Goal: Task Accomplishment & Management: Complete application form

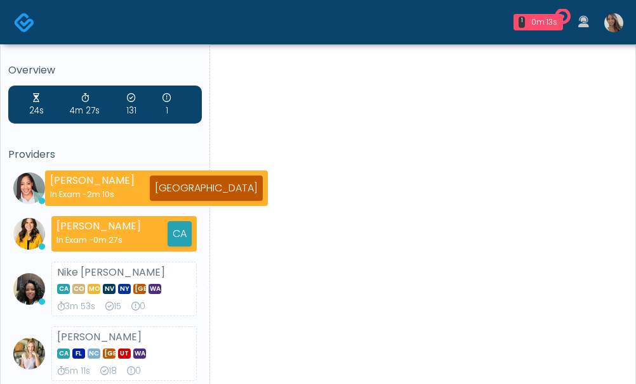
click at [611, 25] on img at bounding box center [613, 22] width 19 height 19
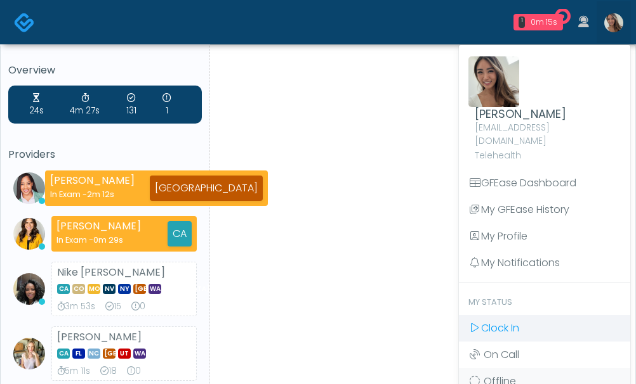
click at [518, 315] on link "Clock In" at bounding box center [544, 328] width 171 height 27
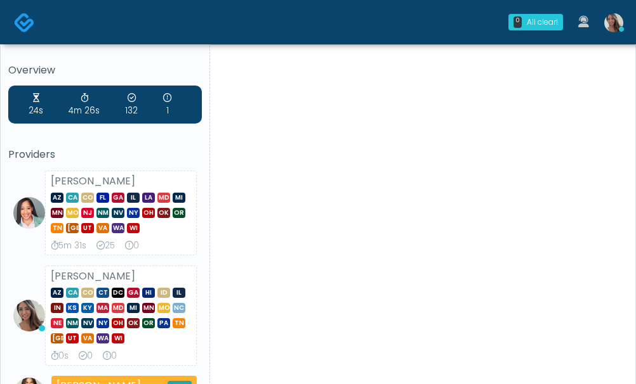
scroll to position [373, 0]
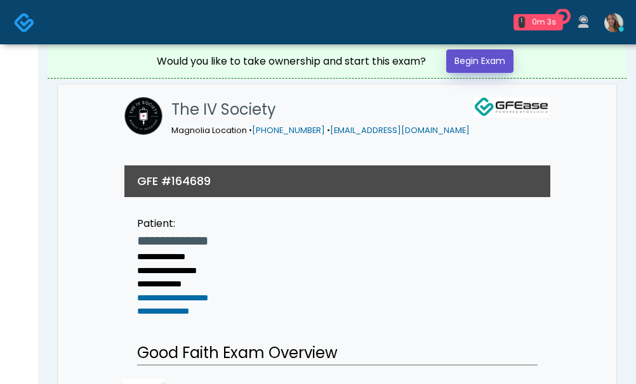
click at [490, 67] on link "Begin Exam" at bounding box center [479, 60] width 67 height 23
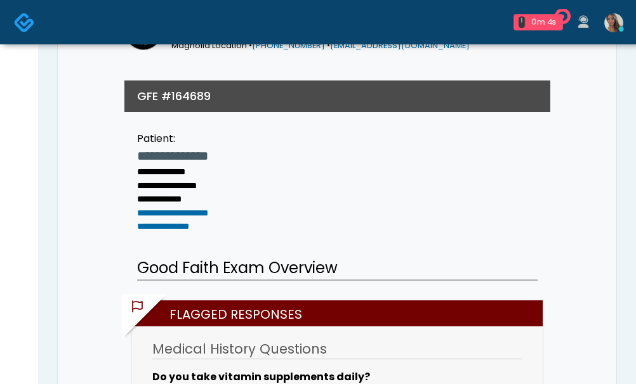
scroll to position [162, 0]
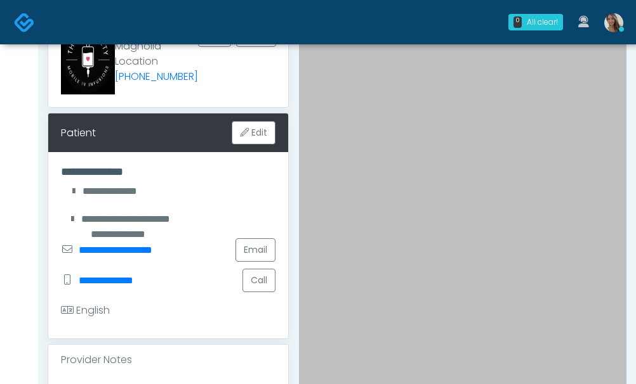
scroll to position [150, 0]
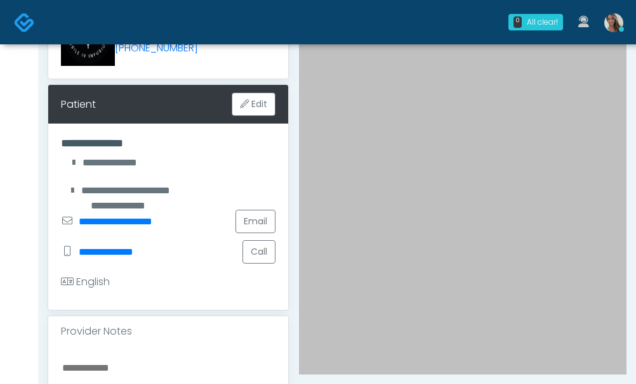
click at [186, 282] on div "English" at bounding box center [168, 282] width 214 height 30
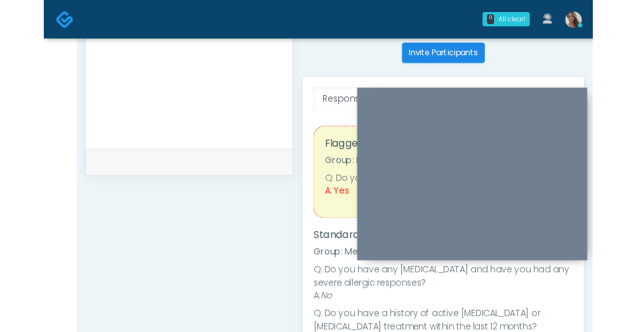
scroll to position [516, 0]
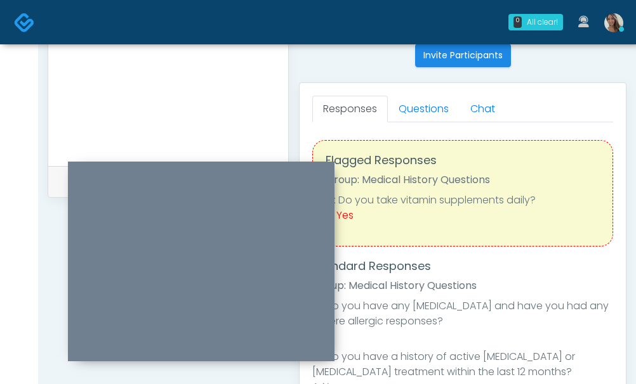
drag, startPoint x: 426, startPoint y: 128, endPoint x: 223, endPoint y: 172, distance: 208.3
click at [88, 19] on div "0 All clear! All clear! Jennifer Ekeh AZ CA CO FL GA IL LA MD MI MN MO NJ NM NV…" at bounding box center [318, 53] width 636 height 1139
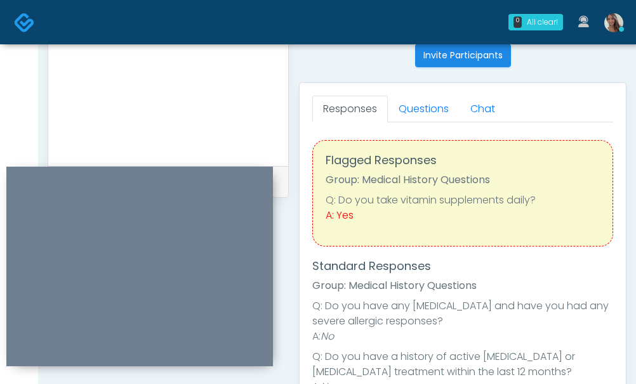
drag, startPoint x: 229, startPoint y: 171, endPoint x: 184, endPoint y: 184, distance: 46.8
click at [174, 178] on div at bounding box center [139, 267] width 266 height 200
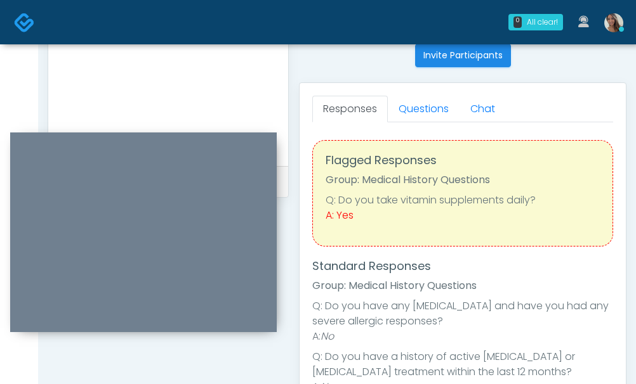
drag, startPoint x: 145, startPoint y: 168, endPoint x: 150, endPoint y: 128, distance: 40.2
click at [150, 133] on div at bounding box center [143, 233] width 266 height 200
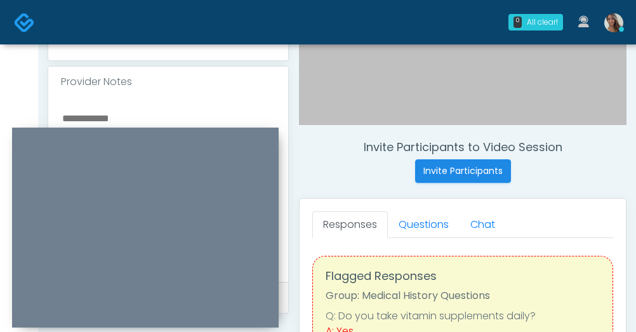
scroll to position [446, 0]
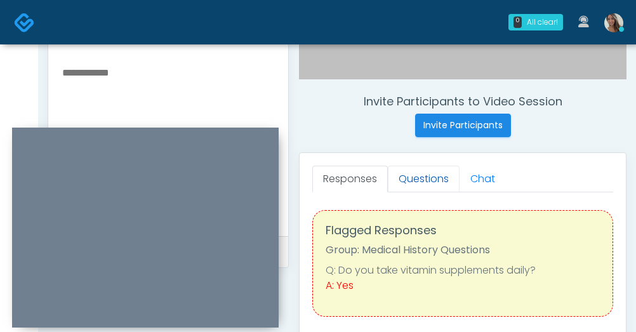
drag, startPoint x: 429, startPoint y: 183, endPoint x: 407, endPoint y: 178, distance: 22.8
click at [429, 183] on link "Questions" at bounding box center [424, 179] width 72 height 27
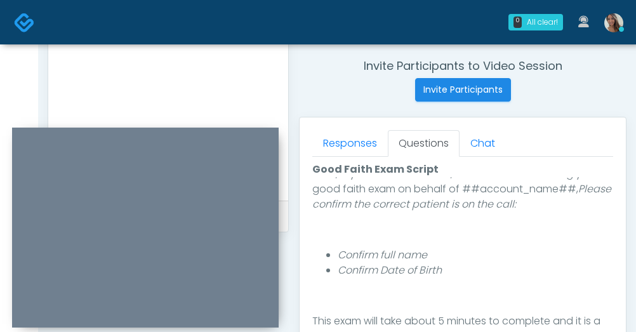
scroll to position [223, 0]
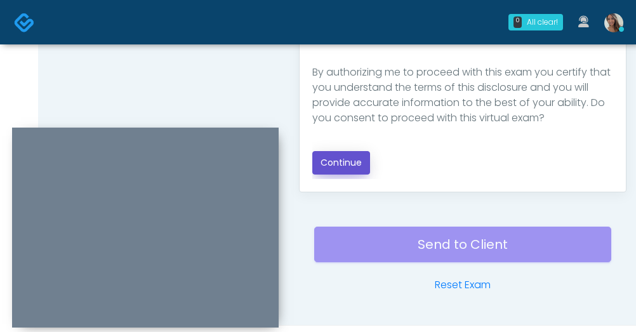
click at [341, 157] on button "Continue" at bounding box center [341, 162] width 58 height 23
drag, startPoint x: 289, startPoint y: 91, endPoint x: 379, endPoint y: 155, distance: 111.4
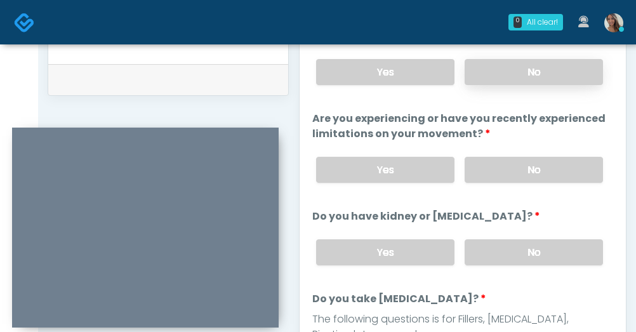
click at [544, 73] on label "No" at bounding box center [533, 72] width 138 height 26
drag, startPoint x: 514, startPoint y: 178, endPoint x: 508, endPoint y: 199, distance: 21.7
click at [514, 178] on label "No" at bounding box center [533, 170] width 138 height 26
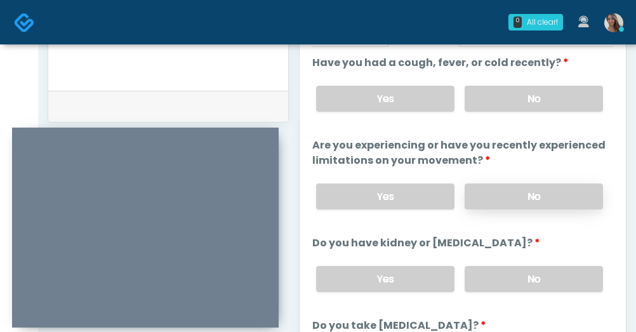
scroll to position [558, 0]
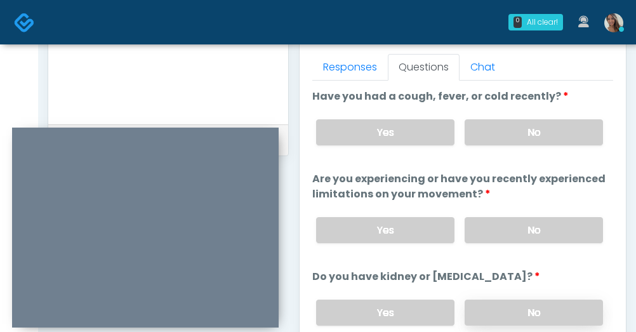
click at [523, 306] on label "No" at bounding box center [533, 312] width 138 height 26
click at [127, 109] on form at bounding box center [168, 31] width 214 height 159
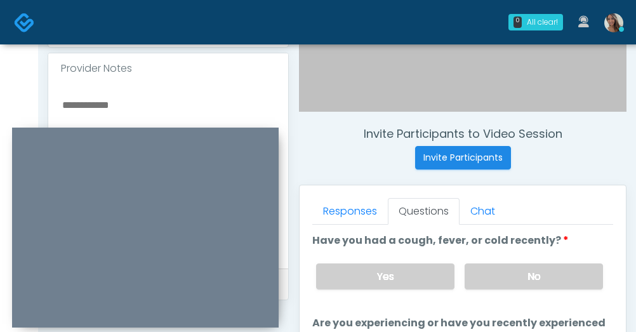
scroll to position [420, 0]
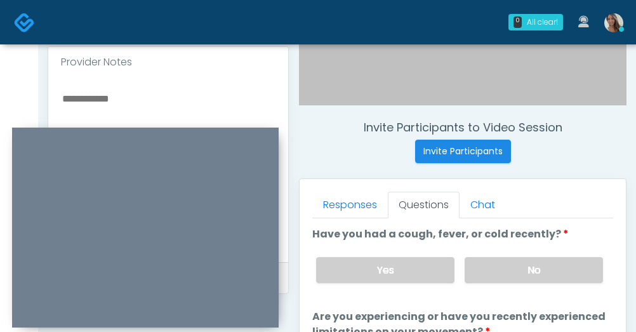
click at [162, 111] on textarea at bounding box center [168, 167] width 214 height 155
type textarea "**********"
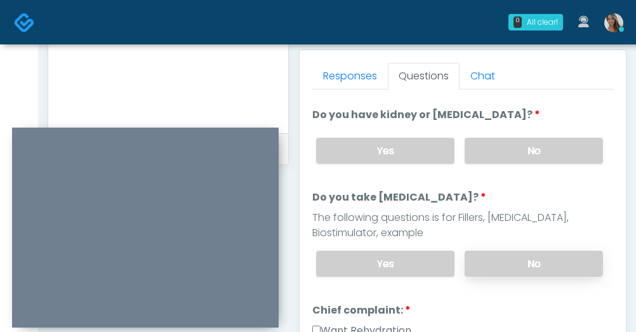
scroll to position [176, 0]
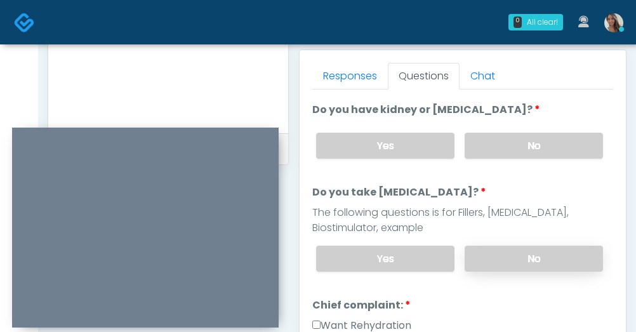
click at [520, 252] on label "No" at bounding box center [533, 258] width 138 height 26
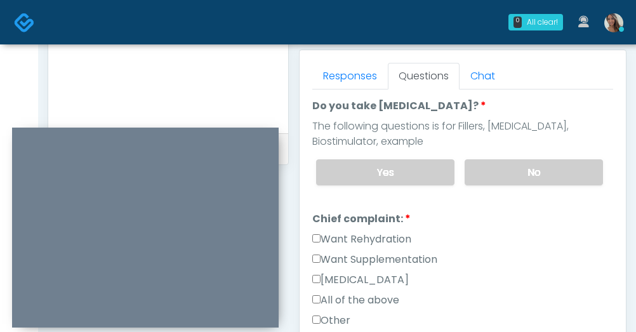
scroll to position [365, 0]
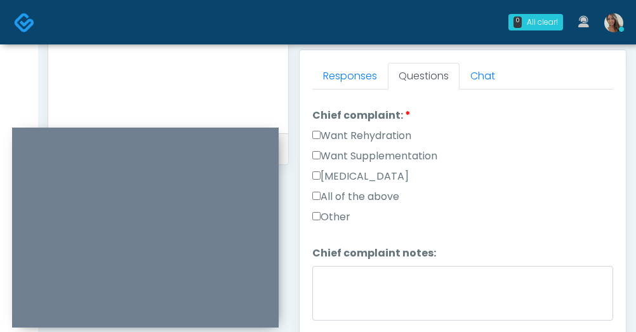
click at [405, 152] on label "Want Supplementation" at bounding box center [374, 155] width 125 height 15
click at [402, 133] on label "Want Rehydration" at bounding box center [361, 135] width 99 height 15
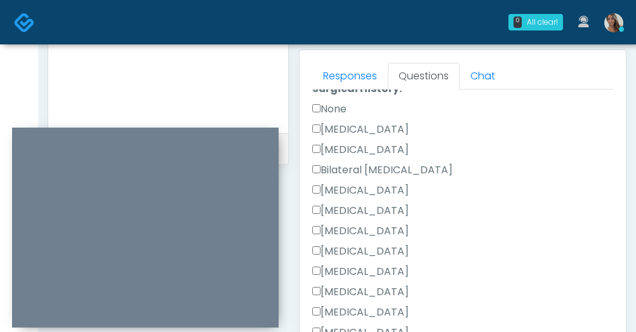
scroll to position [735, 0]
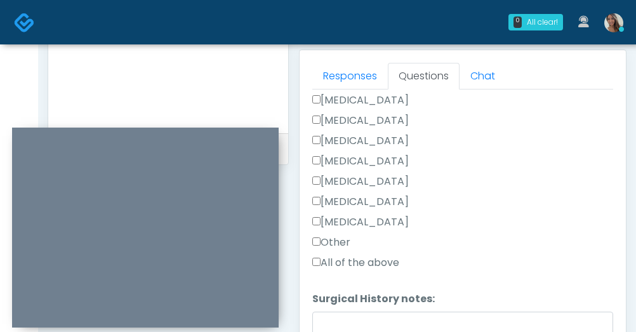
click at [341, 241] on label "Other" at bounding box center [331, 242] width 38 height 15
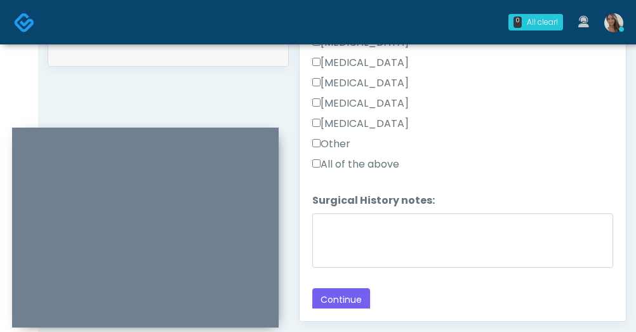
scroll to position [716, 0]
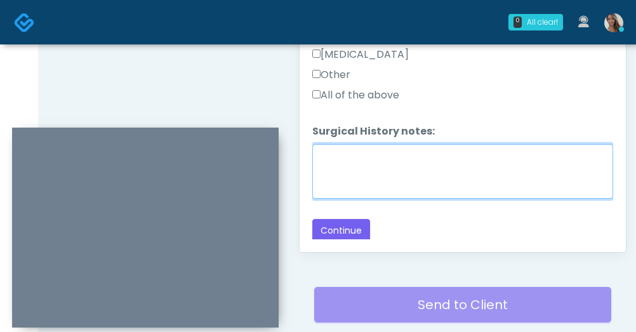
click at [408, 178] on textarea "Surgical History notes:" at bounding box center [462, 171] width 301 height 55
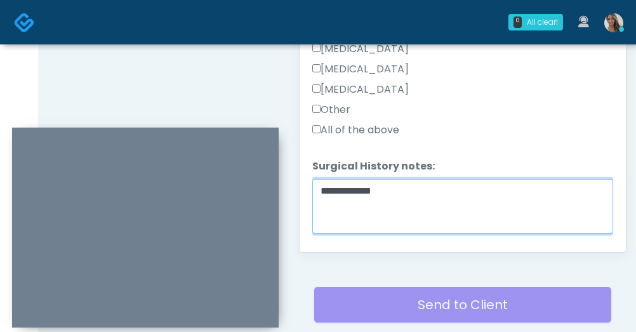
scroll to position [735, 0]
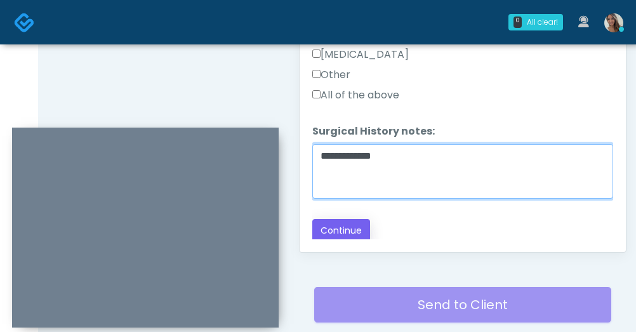
type textarea "**********"
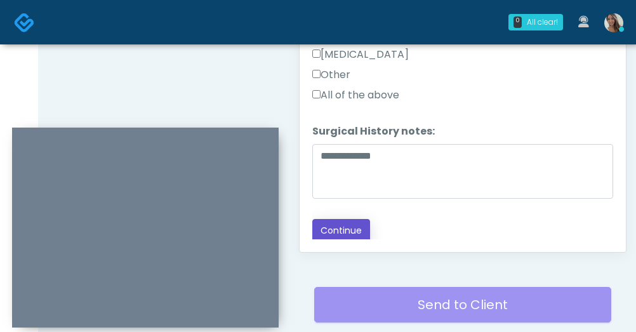
click at [351, 219] on button "Continue" at bounding box center [341, 230] width 58 height 23
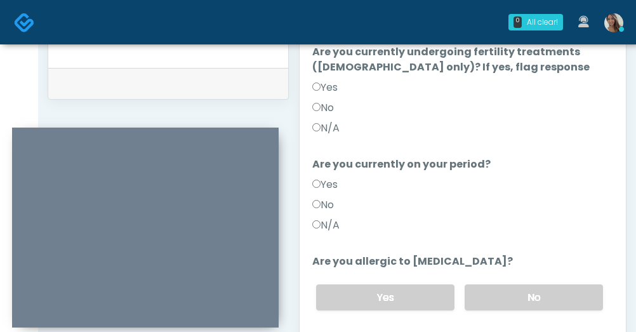
scroll to position [167, 0]
drag, startPoint x: 512, startPoint y: 271, endPoint x: 503, endPoint y: 278, distance: 10.9
click at [512, 285] on label "No" at bounding box center [533, 298] width 138 height 26
click at [329, 218] on label "N/A" at bounding box center [325, 225] width 27 height 15
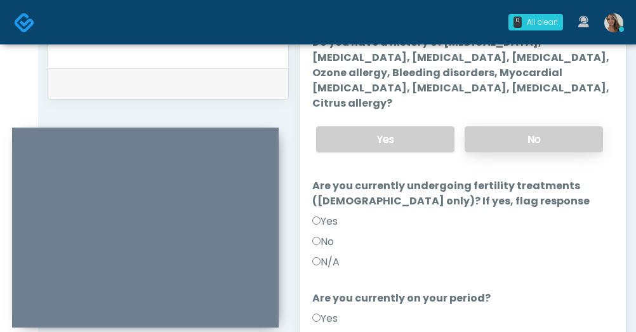
scroll to position [0, 0]
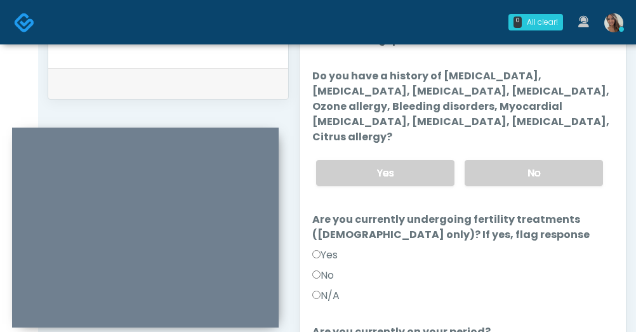
drag, startPoint x: 531, startPoint y: 155, endPoint x: 454, endPoint y: 280, distance: 147.0
click at [530, 160] on label "No" at bounding box center [533, 173] width 138 height 26
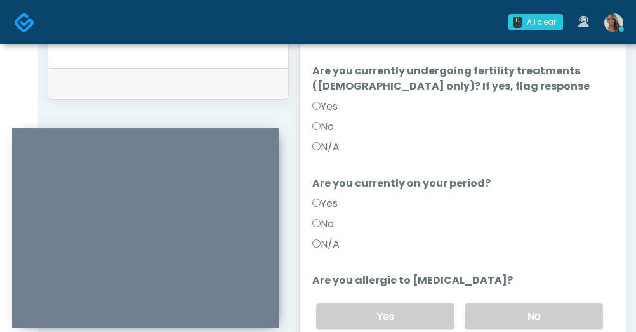
scroll to position [145, 0]
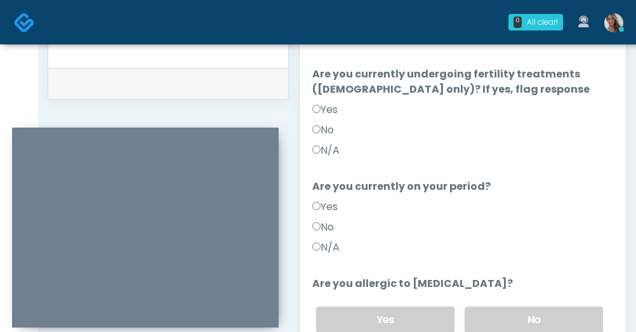
click at [335, 143] on label "N/A" at bounding box center [325, 150] width 27 height 15
click at [332, 122] on label "No" at bounding box center [323, 129] width 22 height 15
click at [325, 219] on div "No" at bounding box center [462, 229] width 301 height 20
click at [327, 219] on label "No" at bounding box center [323, 226] width 22 height 15
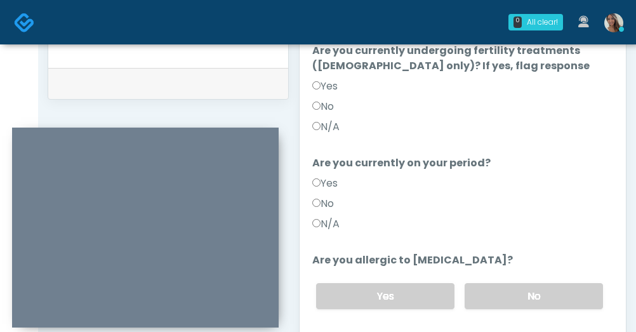
scroll to position [169, 0]
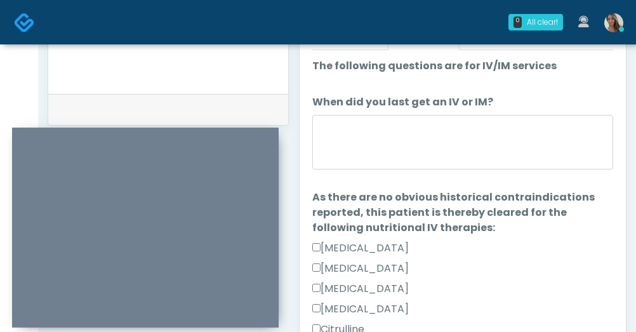
scroll to position [585, 0]
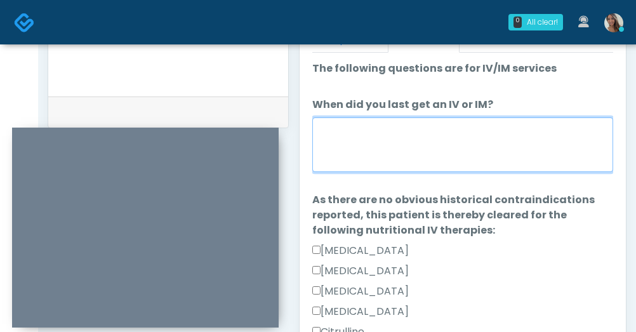
click at [486, 160] on textarea "When did you last get an IV or IM?" at bounding box center [462, 144] width 301 height 55
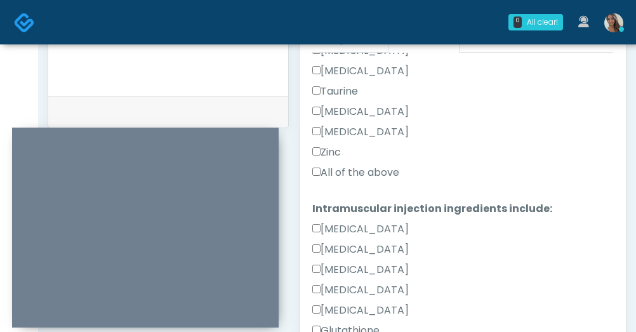
click at [392, 175] on label "All of the above" at bounding box center [355, 172] width 87 height 15
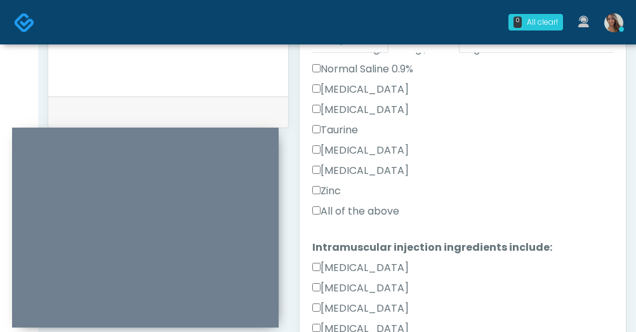
click at [362, 206] on label "All of the above" at bounding box center [355, 211] width 87 height 15
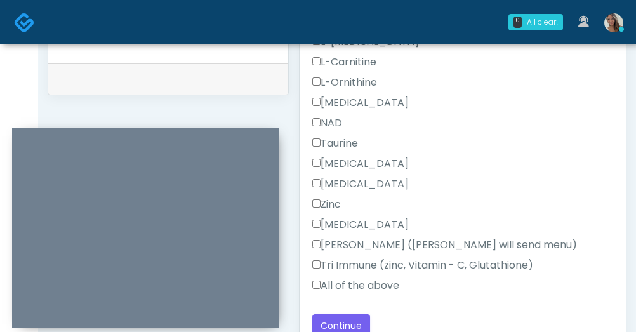
scroll to position [618, 0]
click at [360, 284] on label "All of the above" at bounding box center [355, 285] width 87 height 15
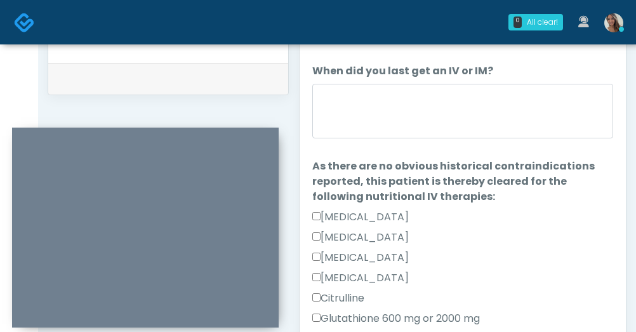
scroll to position [0, 0]
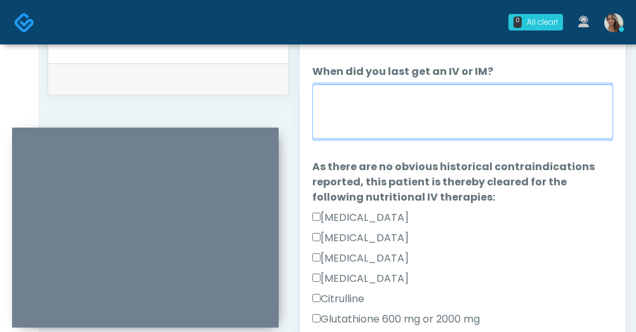
click at [452, 115] on textarea "When did you last get an IV or IM?" at bounding box center [462, 111] width 301 height 55
click at [505, 101] on textarea "When did you last get an IV or IM?" at bounding box center [462, 111] width 301 height 55
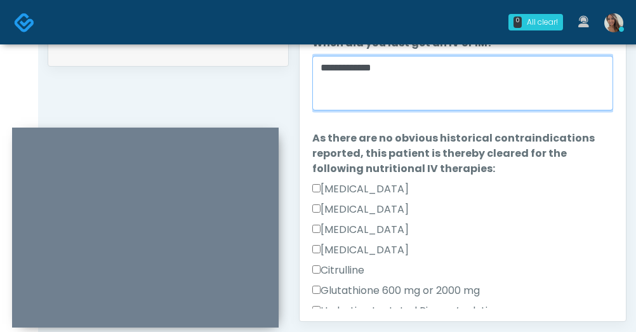
drag, startPoint x: 291, startPoint y: 77, endPoint x: 235, endPoint y: 73, distance: 55.4
type textarea "********"
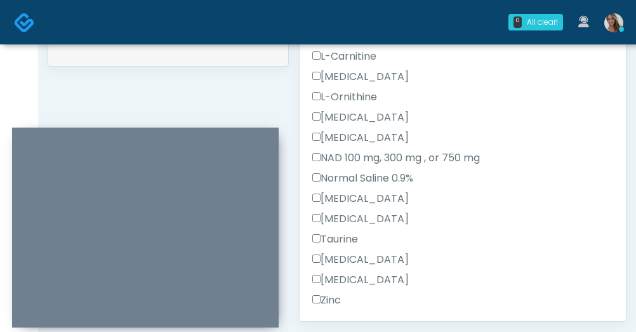
scroll to position [315, 0]
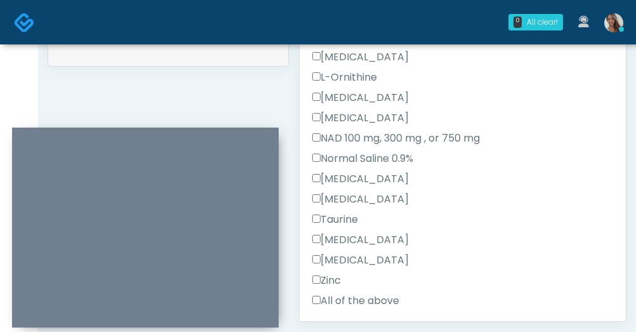
click at [490, 209] on div "Reglan" at bounding box center [462, 202] width 301 height 20
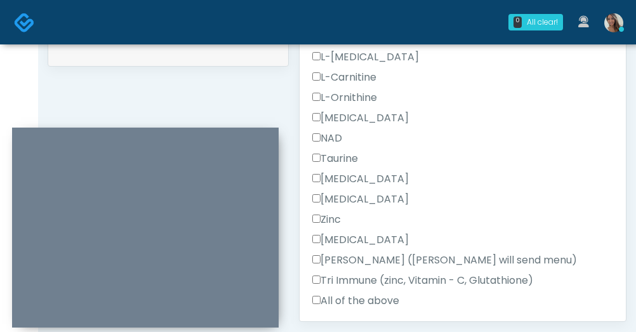
scroll to position [821, 0]
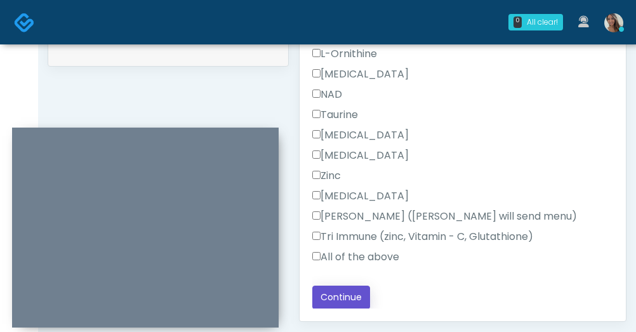
click at [352, 293] on button "Continue" at bounding box center [341, 296] width 58 height 23
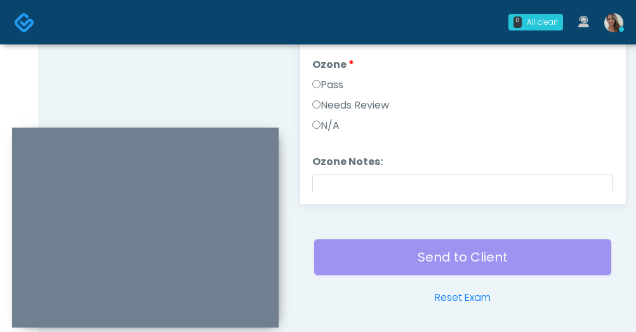
scroll to position [0, 0]
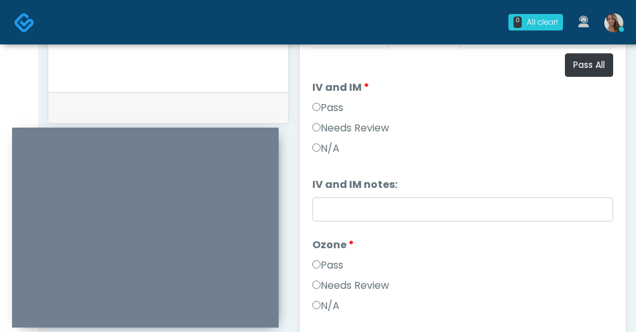
click at [585, 77] on ol "Pass All IV and IM IV and IM Pass Needs Review N/A IV and IM notes: IV and IM n…" at bounding box center [462, 215] width 301 height 325
drag, startPoint x: 579, startPoint y: 69, endPoint x: 356, endPoint y: 110, distance: 226.3
click at [578, 69] on button "Pass All" at bounding box center [589, 64] width 48 height 23
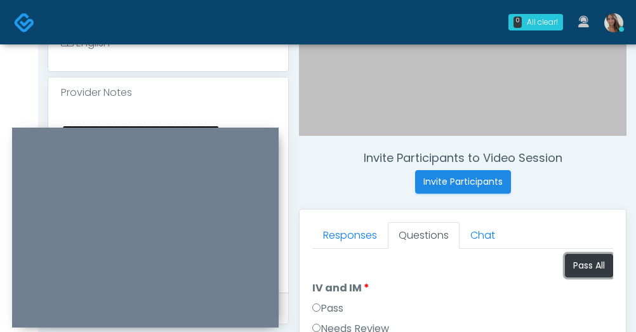
scroll to position [397, 0]
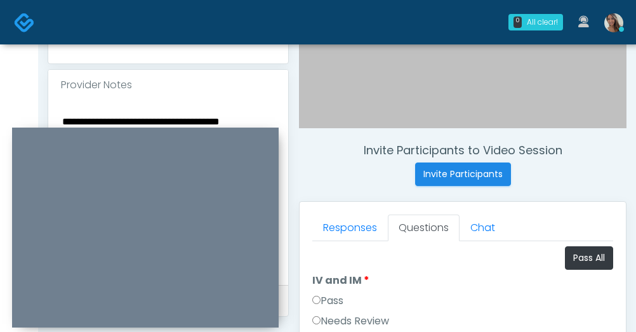
click at [180, 119] on textarea "**********" at bounding box center [168, 190] width 214 height 155
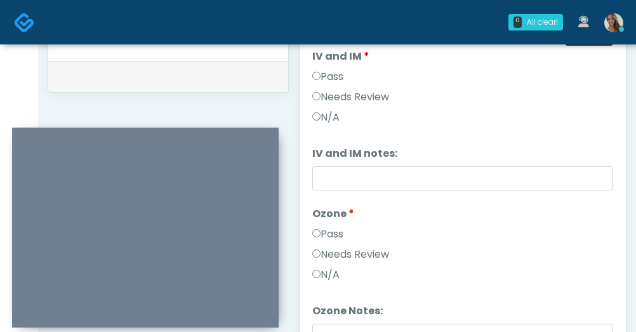
scroll to position [674, 0]
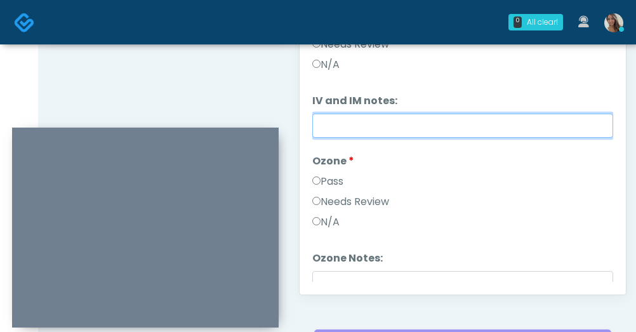
click at [377, 128] on input "IV and IM notes:" at bounding box center [462, 126] width 301 height 24
paste input "**********"
type input "**********"
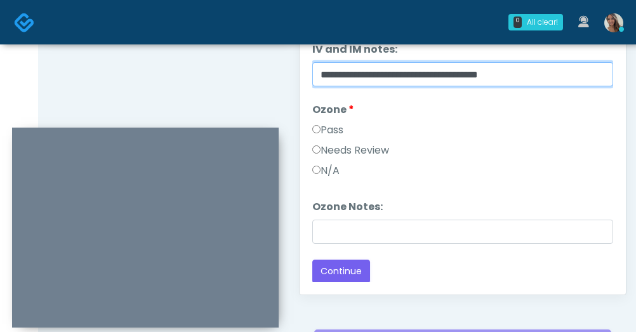
scroll to position [53, 0]
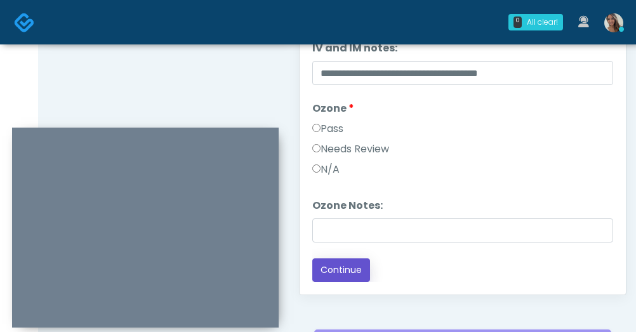
click at [355, 266] on button "Continue" at bounding box center [341, 269] width 58 height 23
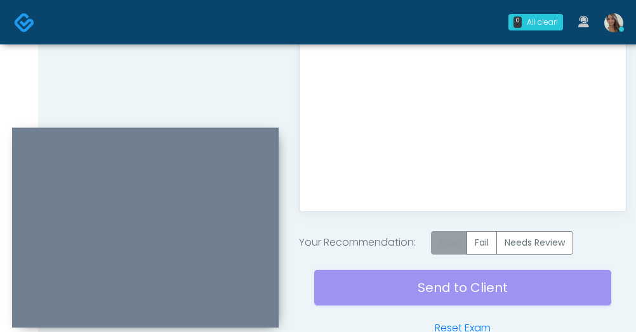
scroll to position [757, 0]
click at [466, 242] on label "Pass" at bounding box center [449, 241] width 36 height 23
click at [489, 81] on div "Good Faith Exam Script Good Faith Exam Script INTRODUCTION Hello, my name is un…" at bounding box center [462, 39] width 301 height 317
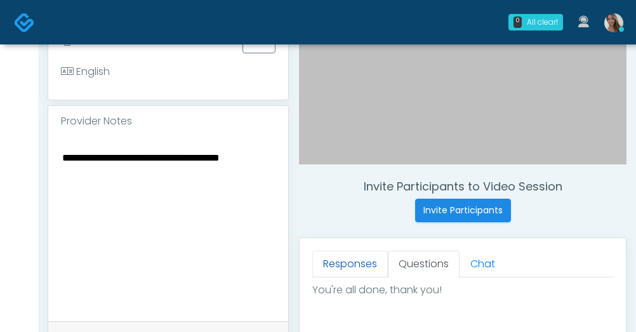
scroll to position [423, 0]
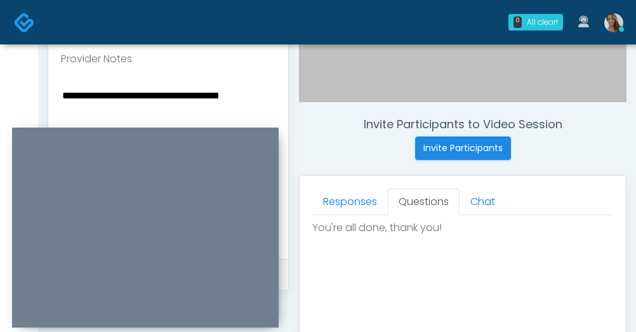
drag, startPoint x: 370, startPoint y: 274, endPoint x: 385, endPoint y: 273, distance: 14.6
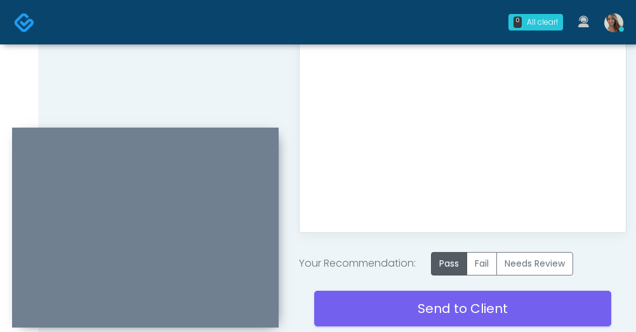
scroll to position [830, 0]
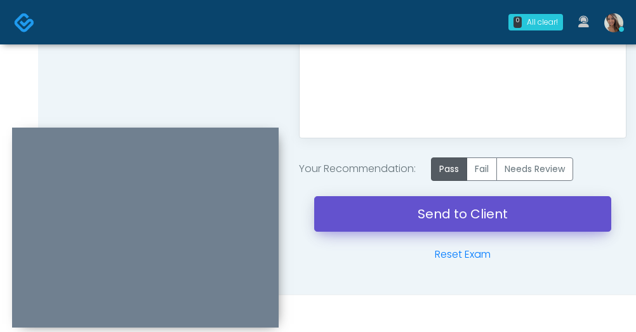
click at [425, 219] on link "Send to Client" at bounding box center [462, 214] width 297 height 36
click at [418, 207] on link "Send to Client" at bounding box center [462, 214] width 297 height 36
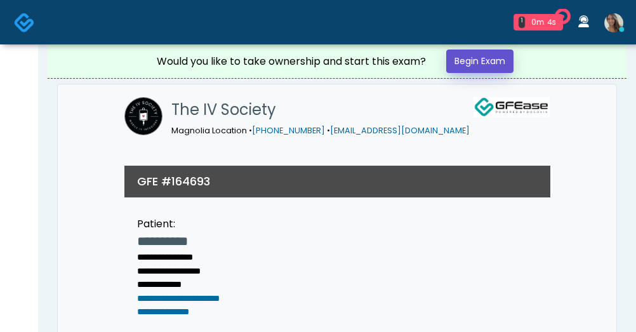
click at [488, 62] on link "Begin Exam" at bounding box center [479, 60] width 67 height 23
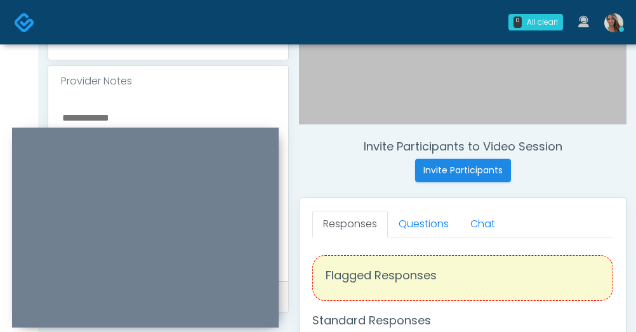
scroll to position [401, 0]
click at [254, 103] on div at bounding box center [168, 188] width 240 height 185
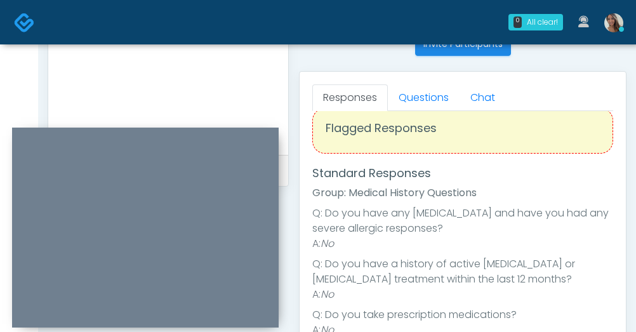
scroll to position [47, 0]
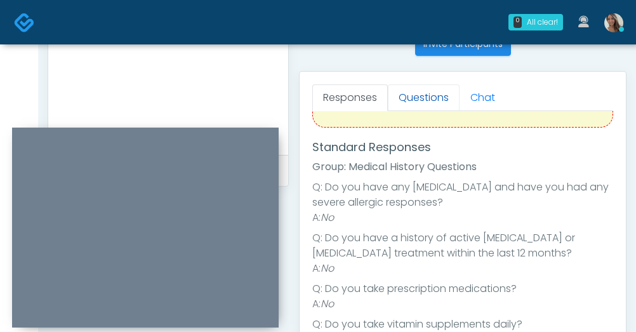
click at [444, 93] on link "Questions" at bounding box center [424, 97] width 72 height 27
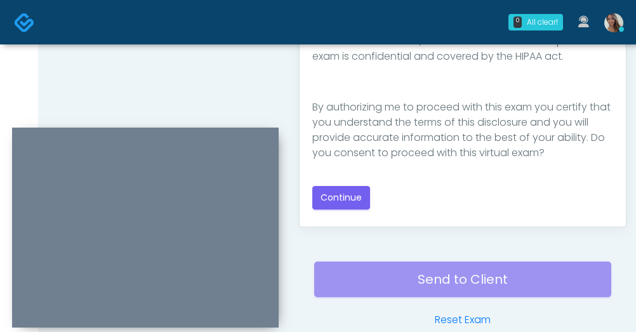
scroll to position [745, 0]
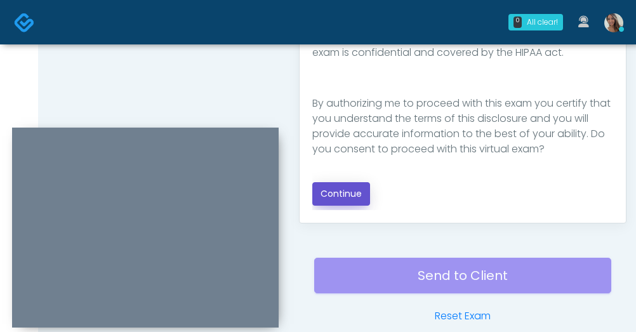
click at [355, 198] on button "Continue" at bounding box center [341, 193] width 58 height 23
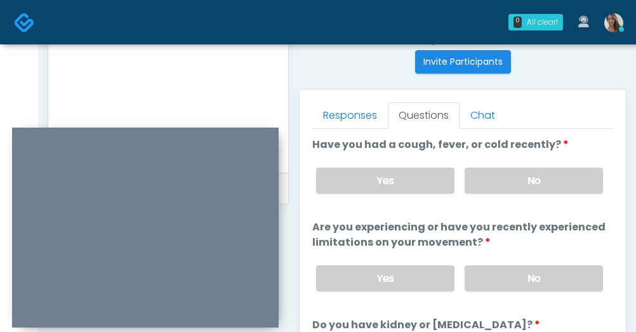
scroll to position [495, 0]
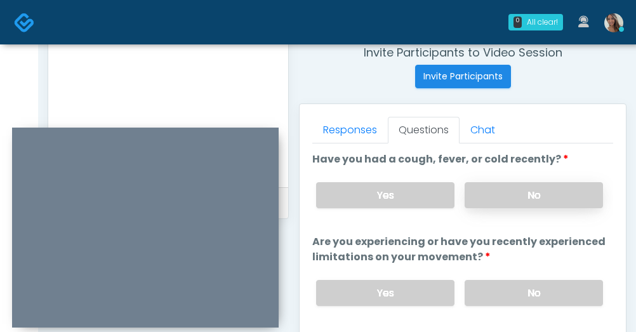
click at [540, 200] on label "No" at bounding box center [533, 195] width 138 height 26
click at [525, 296] on label "No" at bounding box center [533, 293] width 138 height 26
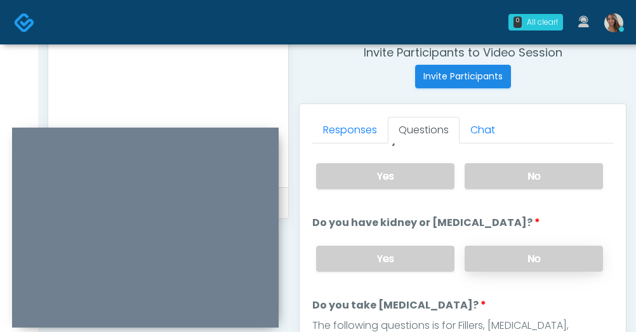
click at [529, 268] on label "No" at bounding box center [533, 258] width 138 height 26
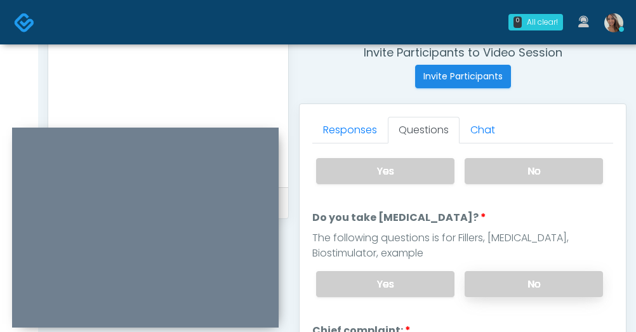
click at [525, 282] on label "No" at bounding box center [533, 284] width 138 height 26
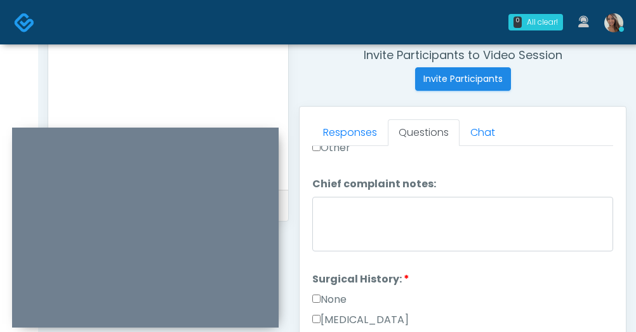
scroll to position [498, 0]
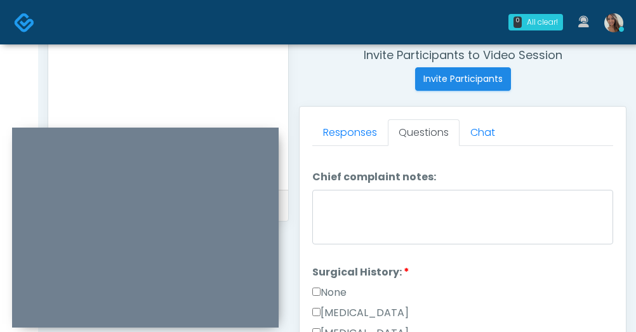
click at [338, 291] on label "None" at bounding box center [329, 292] width 34 height 15
click at [341, 293] on label "None" at bounding box center [329, 292] width 34 height 15
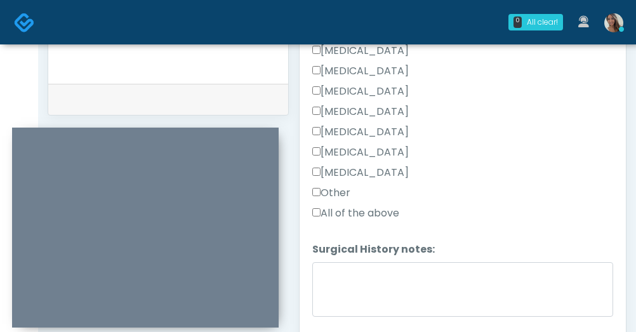
scroll to position [648, 0]
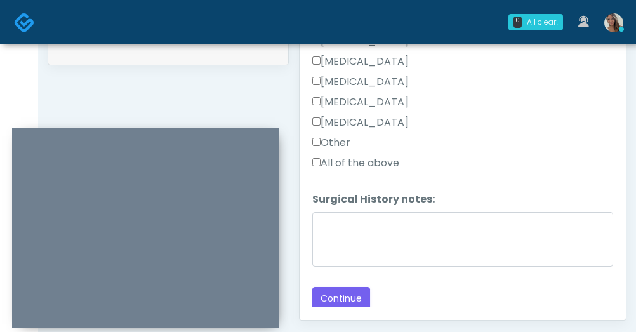
click at [341, 142] on label "Other" at bounding box center [331, 142] width 38 height 15
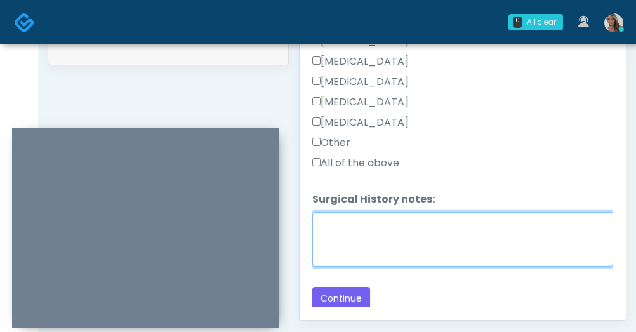
click at [368, 228] on textarea "Surgical History notes:" at bounding box center [462, 239] width 301 height 55
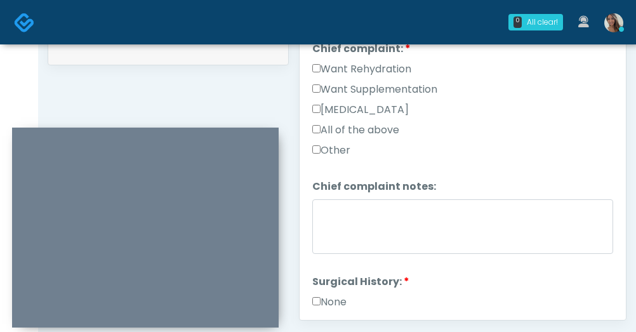
type textarea "**********"
click at [382, 91] on label "Want Supplementation" at bounding box center [374, 89] width 125 height 15
click at [382, 69] on label "Want Rehydration" at bounding box center [361, 69] width 99 height 15
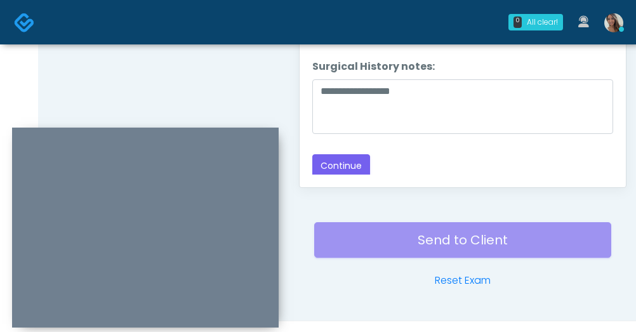
scroll to position [807, 0]
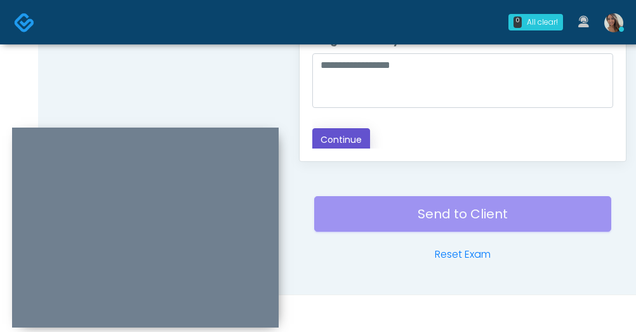
drag, startPoint x: 346, startPoint y: 141, endPoint x: 273, endPoint y: 107, distance: 79.7
click at [346, 141] on button "Continue" at bounding box center [341, 139] width 58 height 23
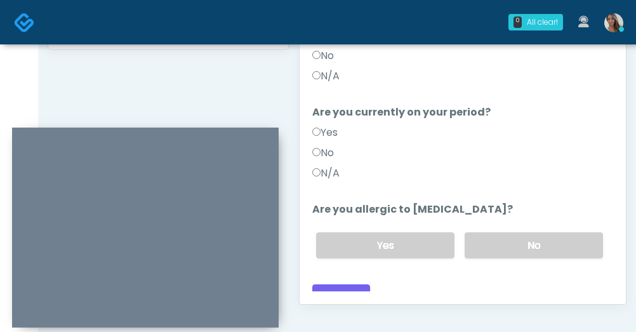
scroll to position [608, 0]
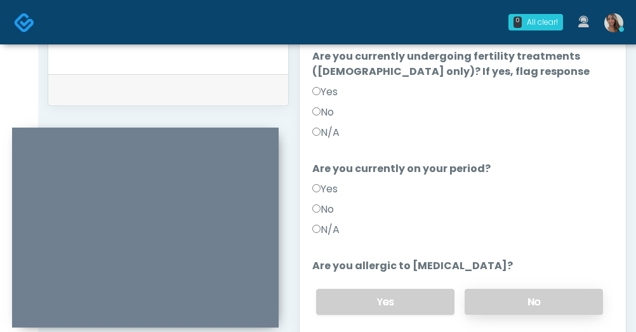
click at [539, 289] on label "No" at bounding box center [533, 302] width 138 height 26
click at [334, 202] on label "No" at bounding box center [323, 209] width 22 height 15
click at [323, 222] on label "N/A" at bounding box center [325, 229] width 27 height 15
click at [330, 125] on label "N/A" at bounding box center [325, 132] width 27 height 15
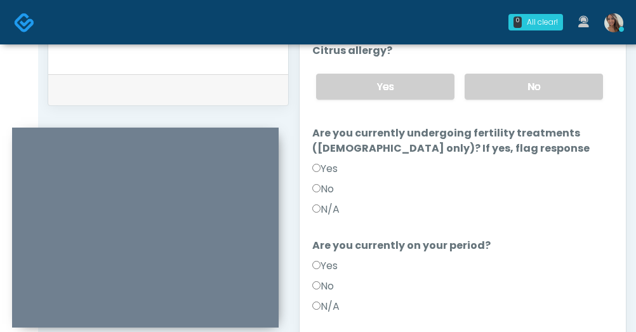
scroll to position [0, 0]
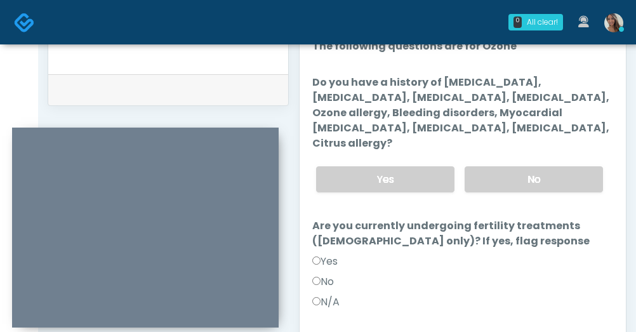
click at [506, 156] on div "Yes No" at bounding box center [459, 179] width 307 height 46
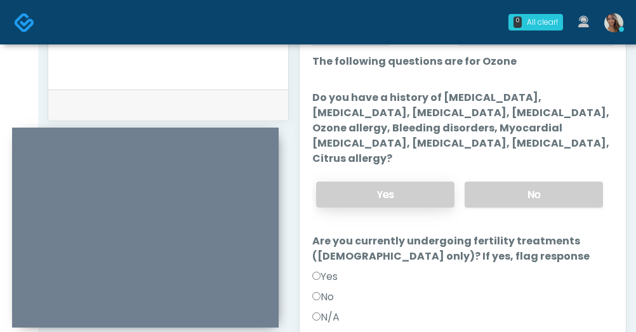
scroll to position [589, 0]
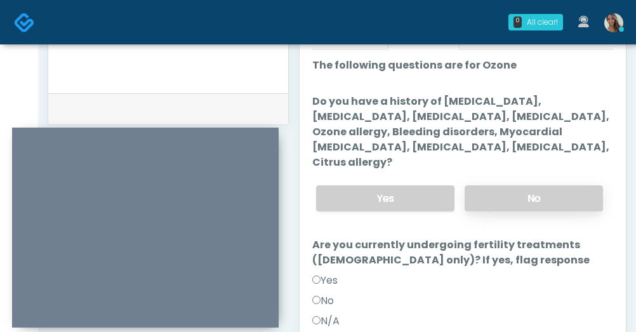
click at [513, 185] on label "No" at bounding box center [533, 198] width 138 height 26
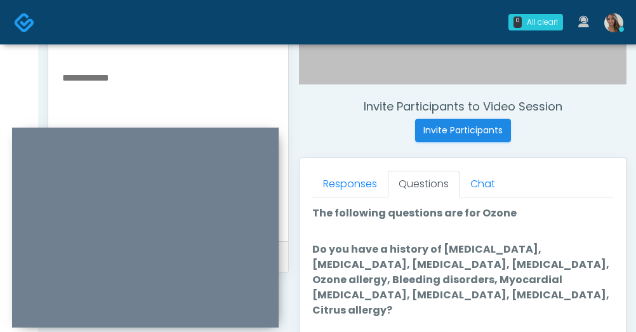
scroll to position [421, 0]
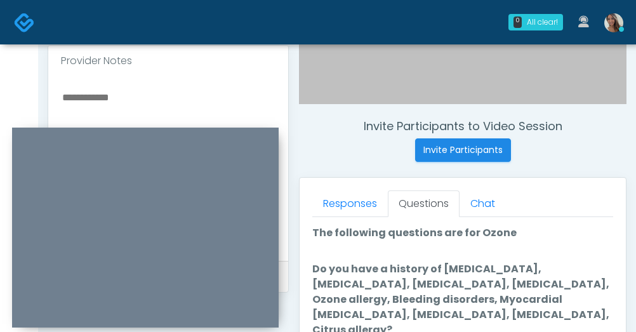
click at [180, 103] on textarea at bounding box center [168, 166] width 214 height 155
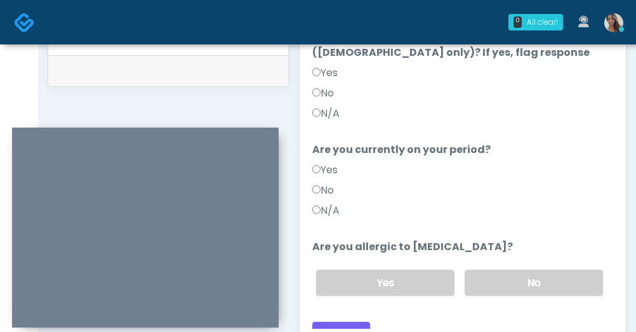
scroll to position [716, 0]
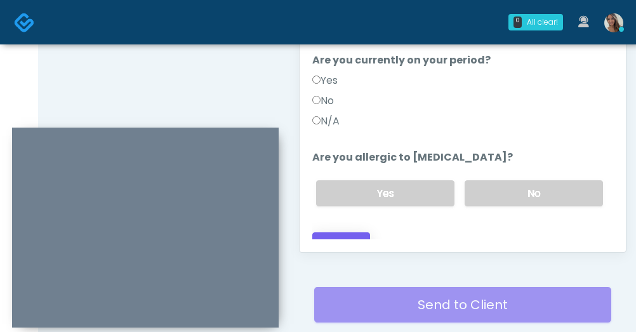
type textarea "*********"
click at [364, 232] on button "Continue" at bounding box center [341, 243] width 58 height 23
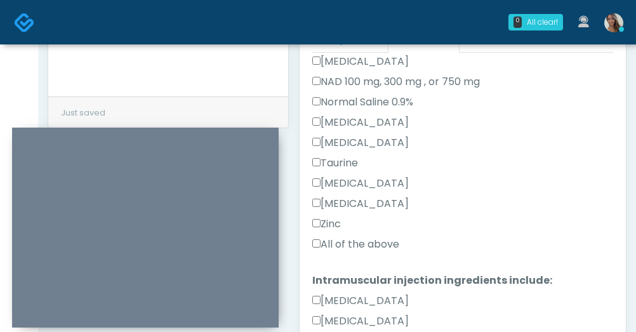
scroll to position [467, 0]
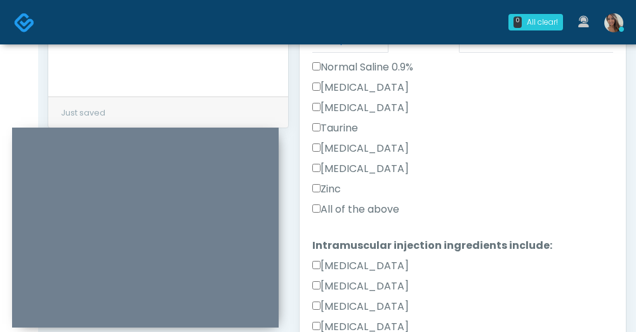
click at [364, 200] on div "Zinc" at bounding box center [462, 191] width 301 height 20
click at [362, 213] on label "All of the above" at bounding box center [355, 209] width 87 height 15
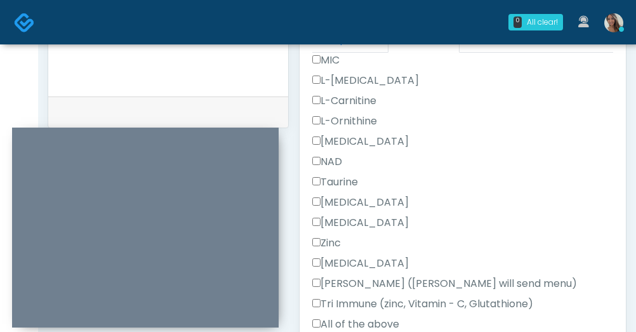
scroll to position [821, 0]
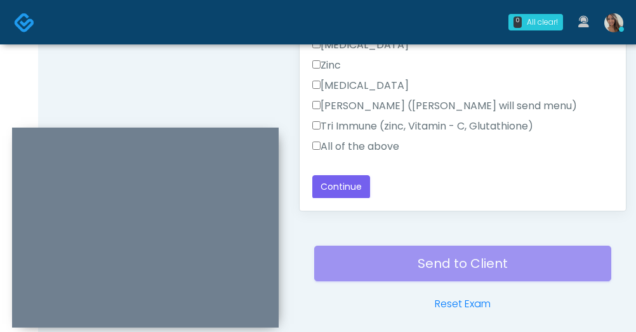
click at [384, 147] on label "All of the above" at bounding box center [355, 146] width 87 height 15
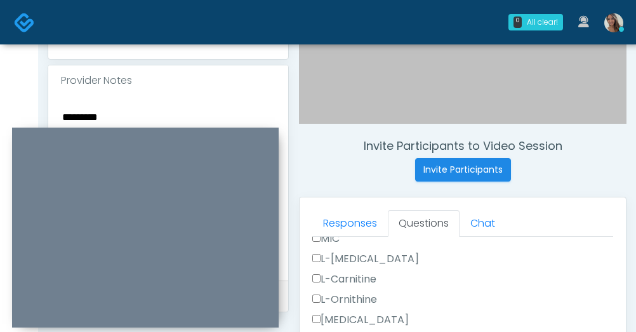
scroll to position [403, 0]
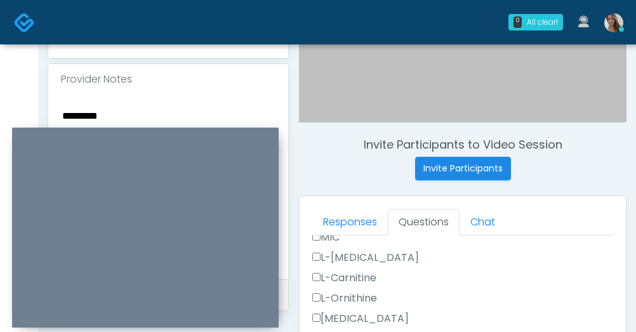
click at [147, 115] on textarea "*********" at bounding box center [168, 184] width 214 height 155
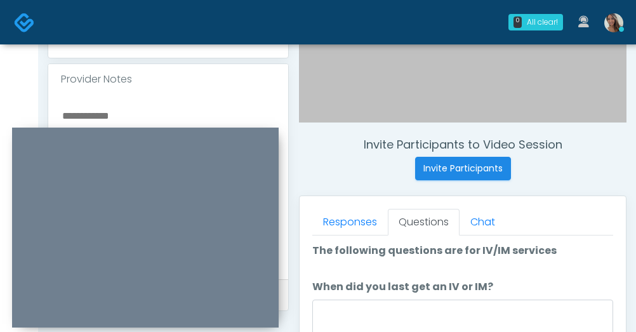
scroll to position [0, 0]
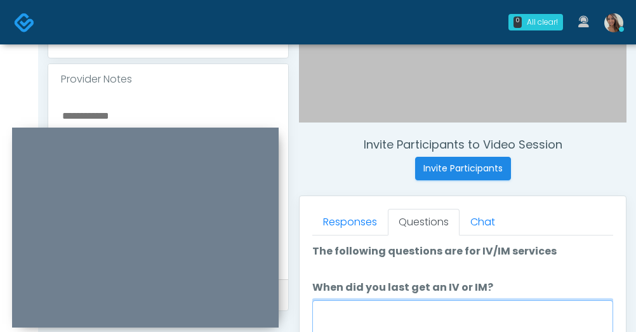
click at [407, 320] on textarea "When did you last get an IV or IM?" at bounding box center [462, 327] width 301 height 55
paste textarea "*********"
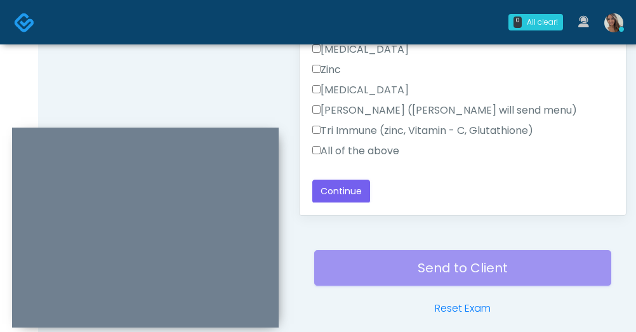
scroll to position [807, 0]
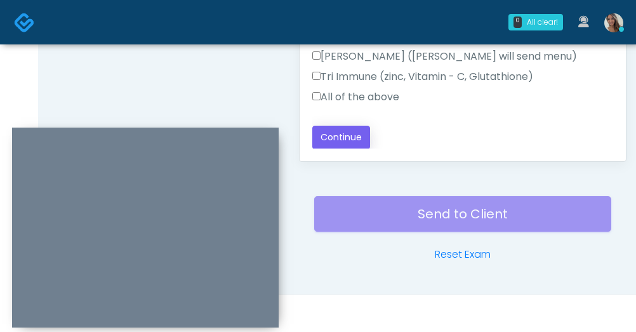
type textarea "*********"
click at [351, 141] on button "Continue" at bounding box center [341, 137] width 58 height 23
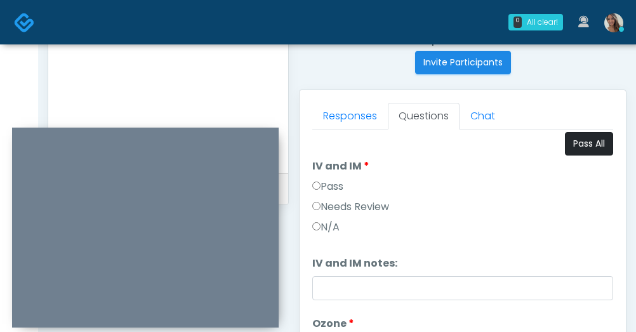
scroll to position [0, 0]
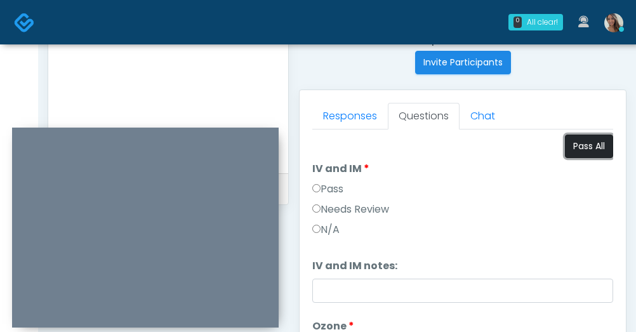
click at [574, 143] on button "Pass All" at bounding box center [589, 145] width 48 height 23
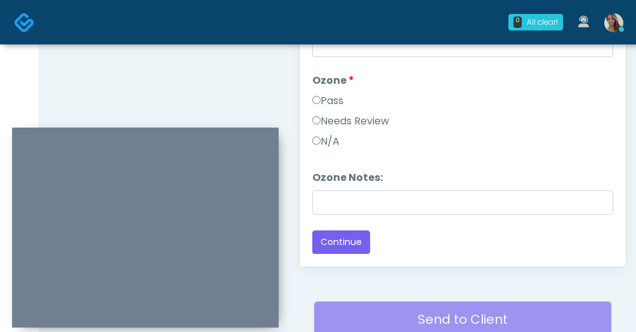
scroll to position [807, 0]
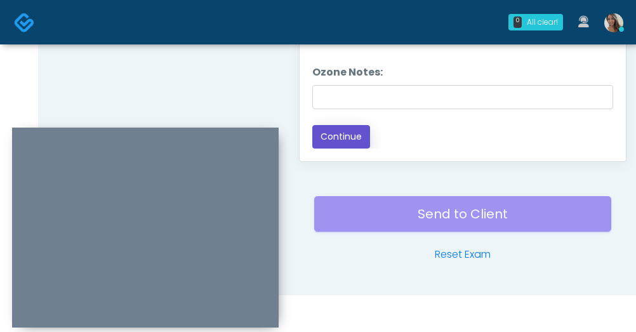
click at [362, 127] on button "Continue" at bounding box center [341, 136] width 58 height 23
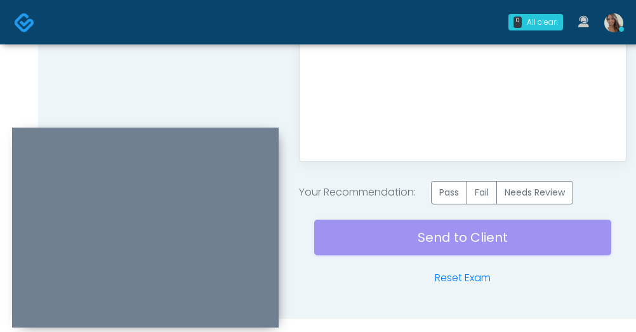
scroll to position [0, 0]
click at [443, 197] on label "Pass" at bounding box center [449, 192] width 36 height 23
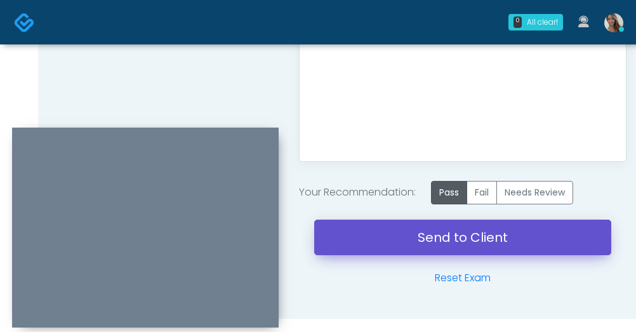
click at [421, 237] on link "Send to Client" at bounding box center [462, 237] width 297 height 36
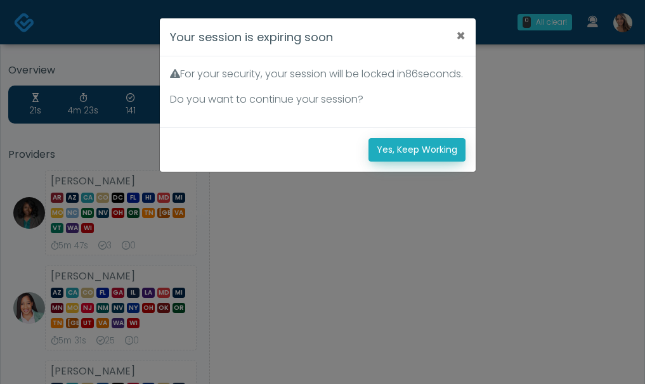
click at [426, 162] on button "Yes, Keep Working" at bounding box center [417, 149] width 97 height 23
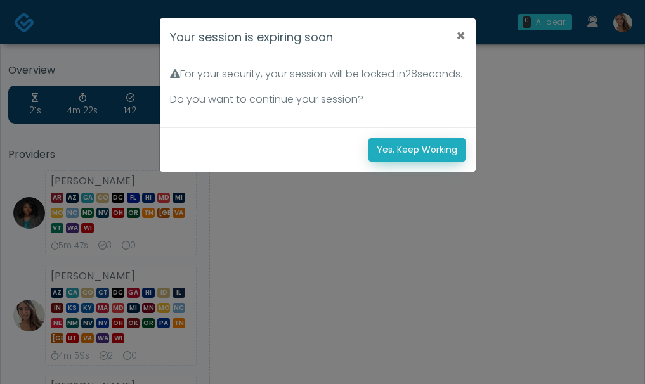
click at [431, 162] on button "Yes, Keep Working" at bounding box center [417, 149] width 97 height 23
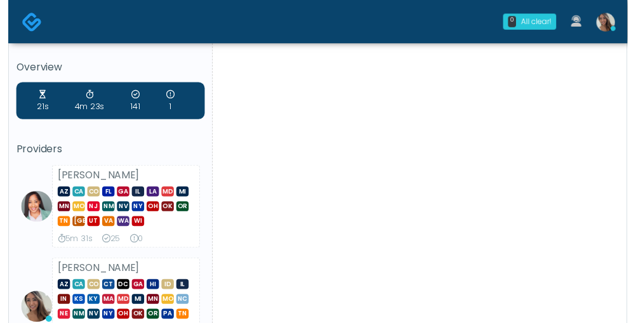
scroll to position [3, 0]
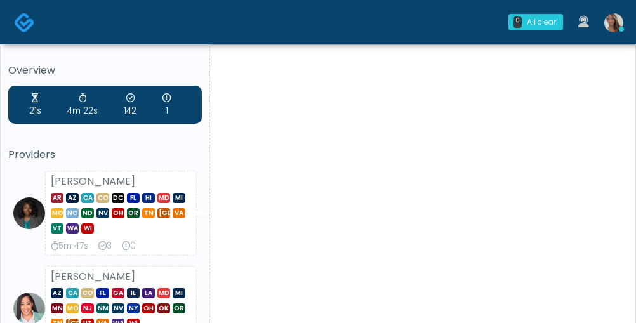
click at [615, 29] on img at bounding box center [613, 22] width 19 height 19
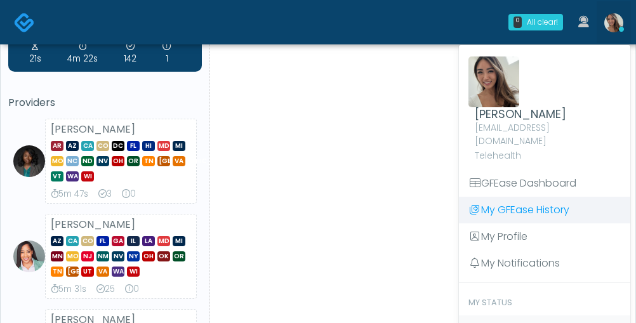
scroll to position [146, 0]
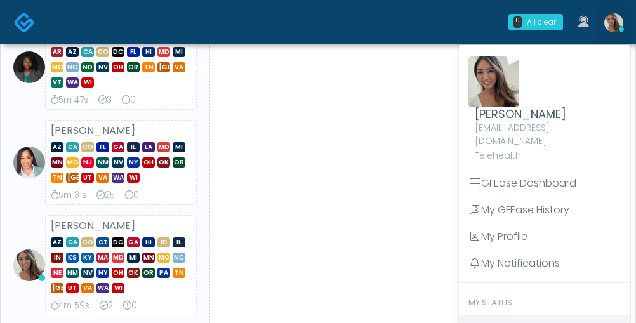
click at [504, 321] on span "Clock Out" at bounding box center [507, 328] width 48 height 15
